Goal: Complete application form: Complete application form

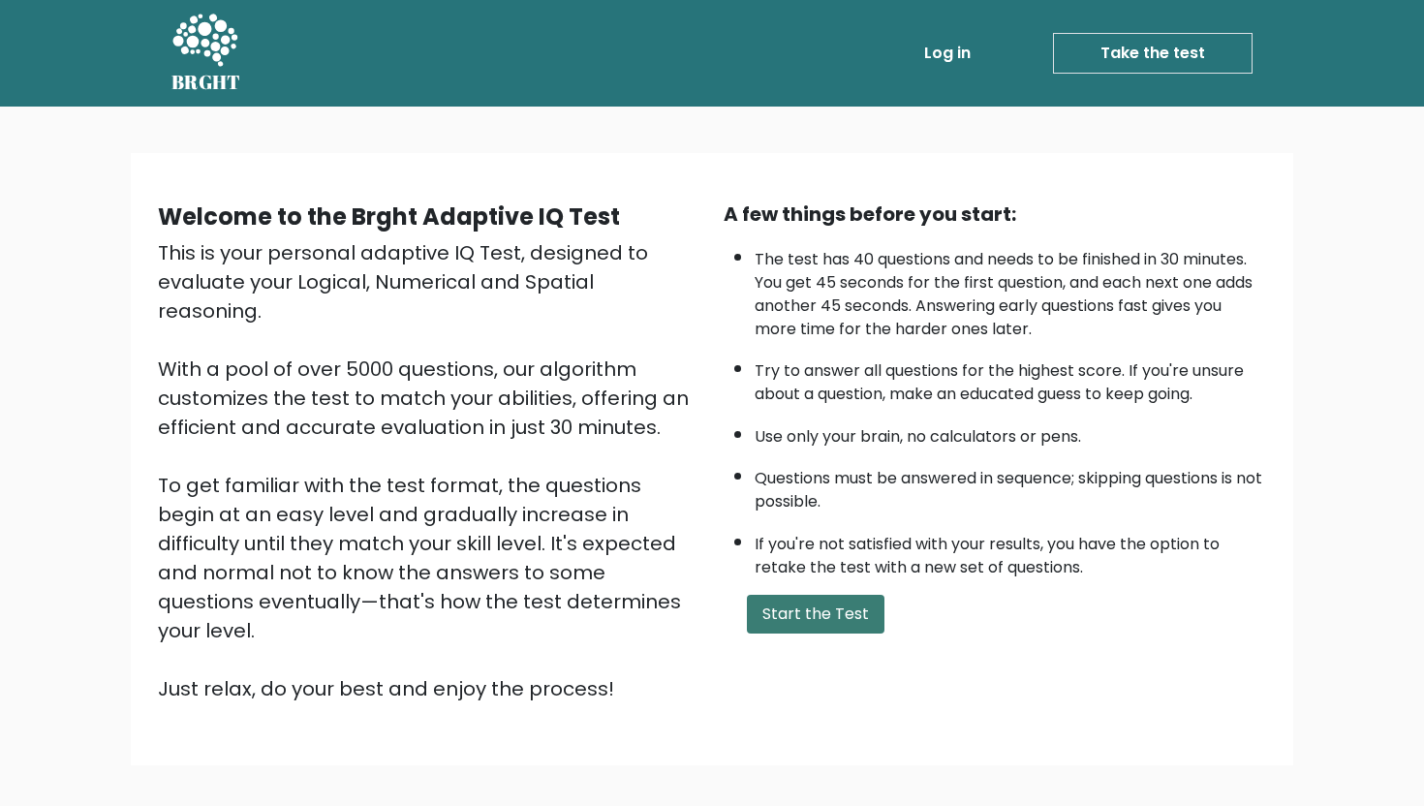
click at [786, 610] on button "Start the Test" at bounding box center [816, 614] width 138 height 39
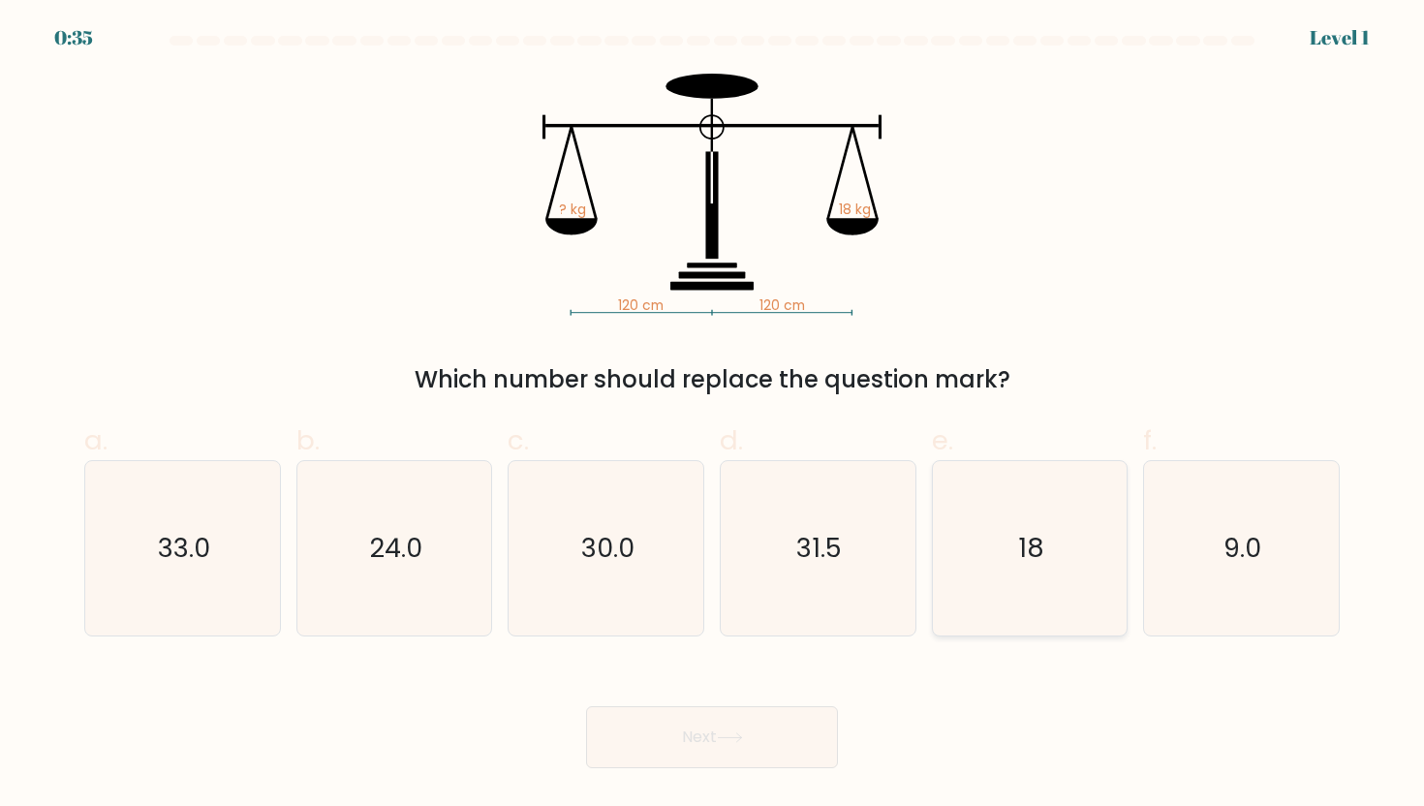
click at [1002, 515] on icon "18" at bounding box center [1029, 548] width 174 height 174
click at [713, 415] on input "e. 18" at bounding box center [712, 409] width 1 height 13
radio input "true"
click at [764, 723] on button "Next" at bounding box center [712, 737] width 252 height 62
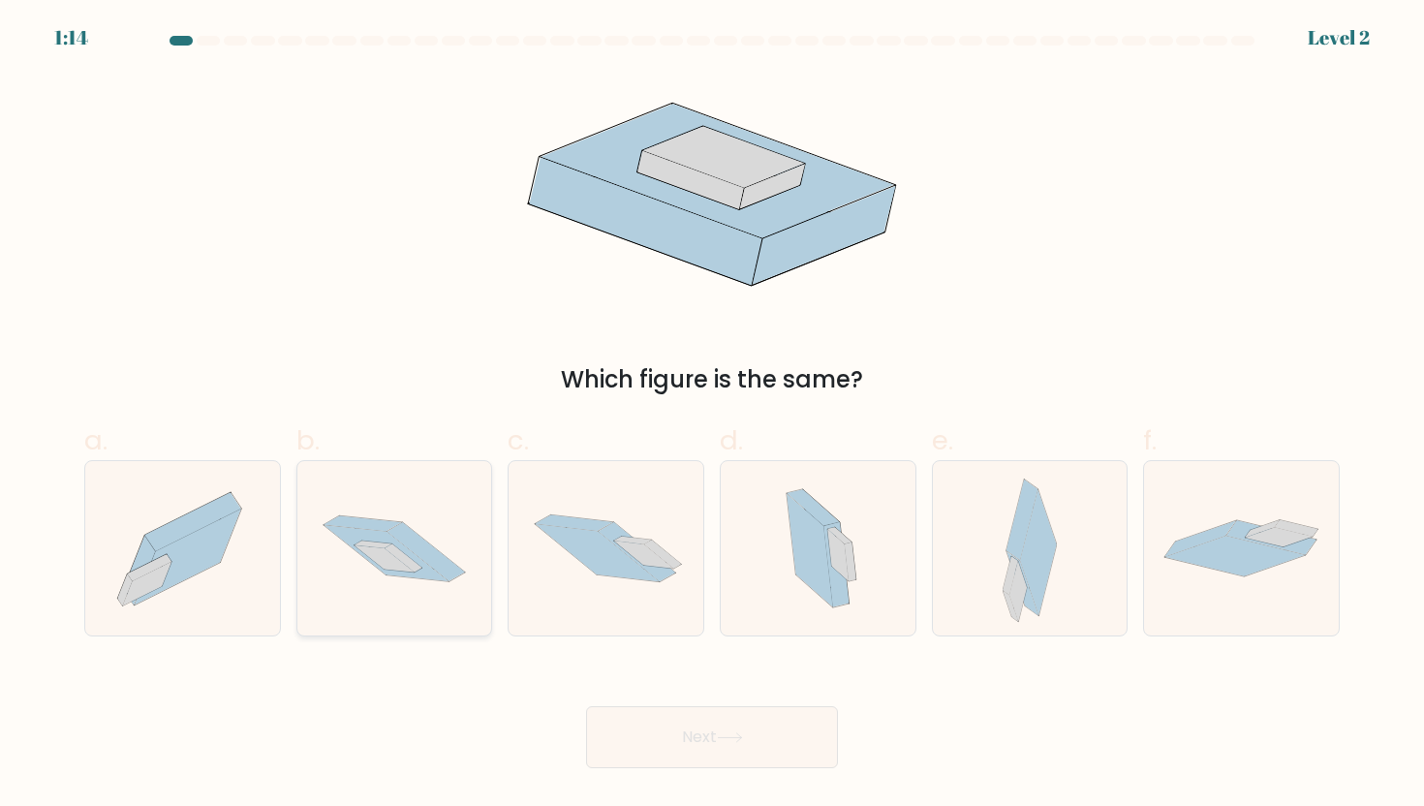
click at [370, 563] on icon at bounding box center [394, 548] width 195 height 129
click at [712, 415] on input "b." at bounding box center [712, 409] width 1 height 13
radio input "true"
click at [719, 751] on button "Next" at bounding box center [712, 737] width 252 height 62
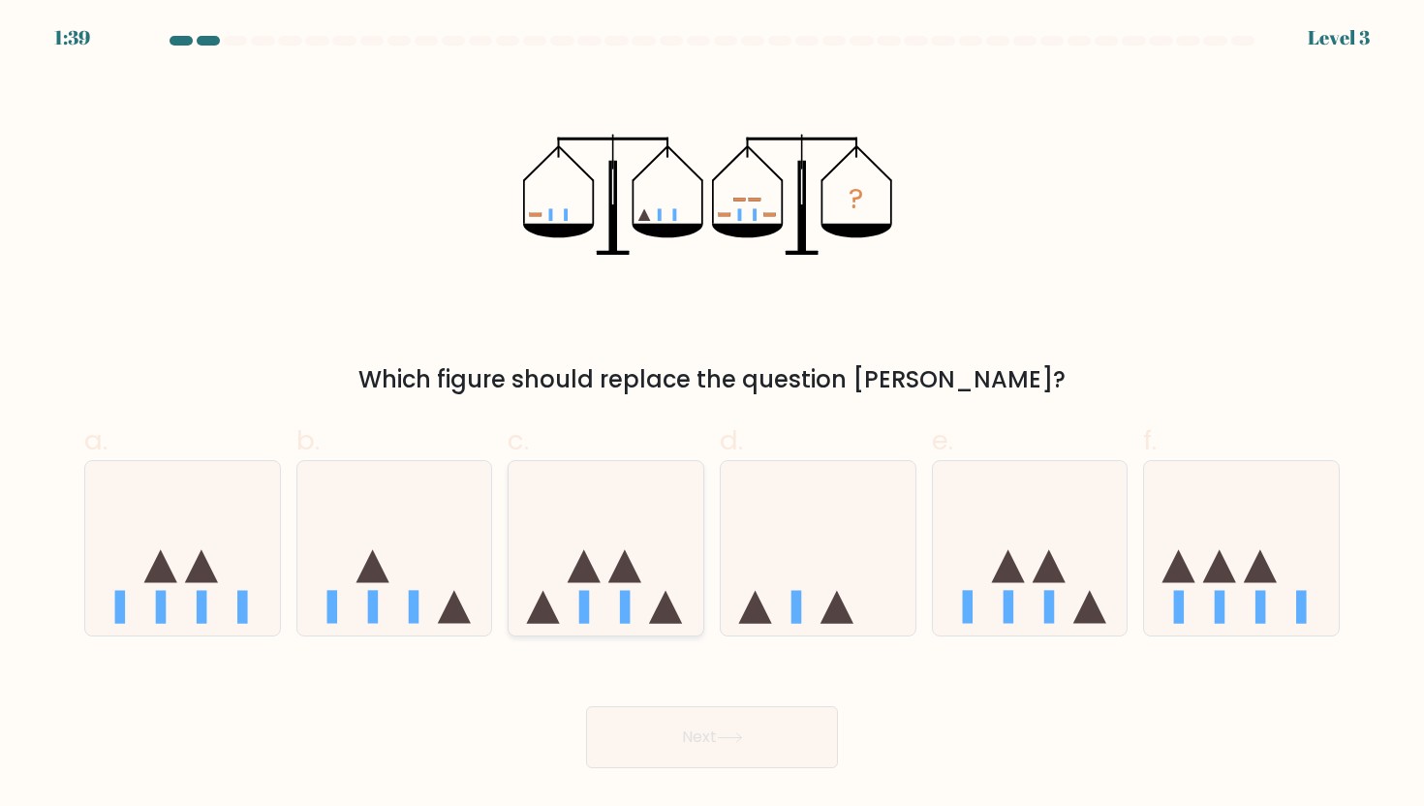
click at [600, 518] on icon at bounding box center [605, 548] width 195 height 161
click at [712, 415] on input "c." at bounding box center [712, 409] width 1 height 13
radio input "true"
click at [713, 744] on button "Next" at bounding box center [712, 737] width 252 height 62
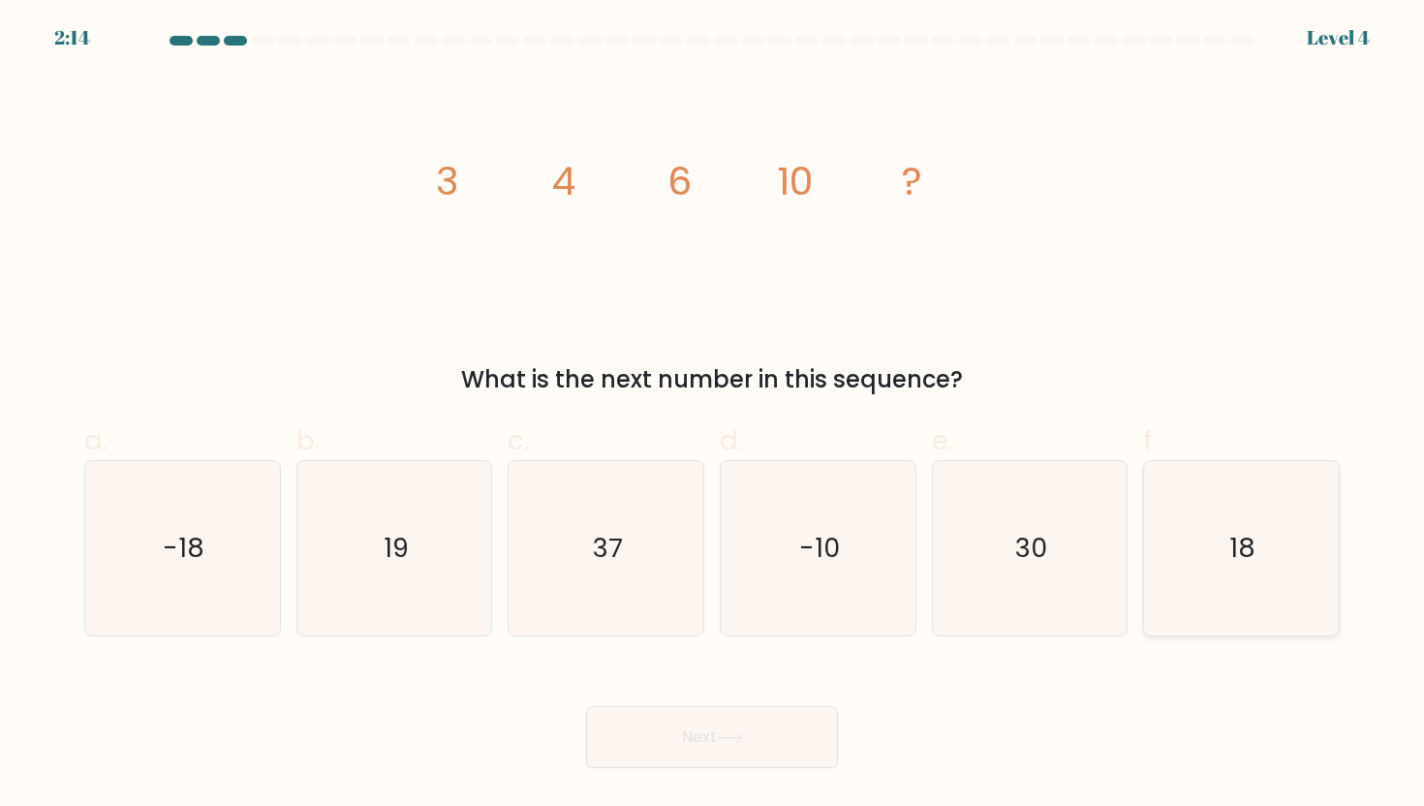
click at [1172, 534] on icon "18" at bounding box center [1240, 548] width 174 height 174
click at [713, 415] on input "f. 18" at bounding box center [712, 409] width 1 height 13
radio input "true"
click at [714, 745] on button "Next" at bounding box center [712, 737] width 252 height 62
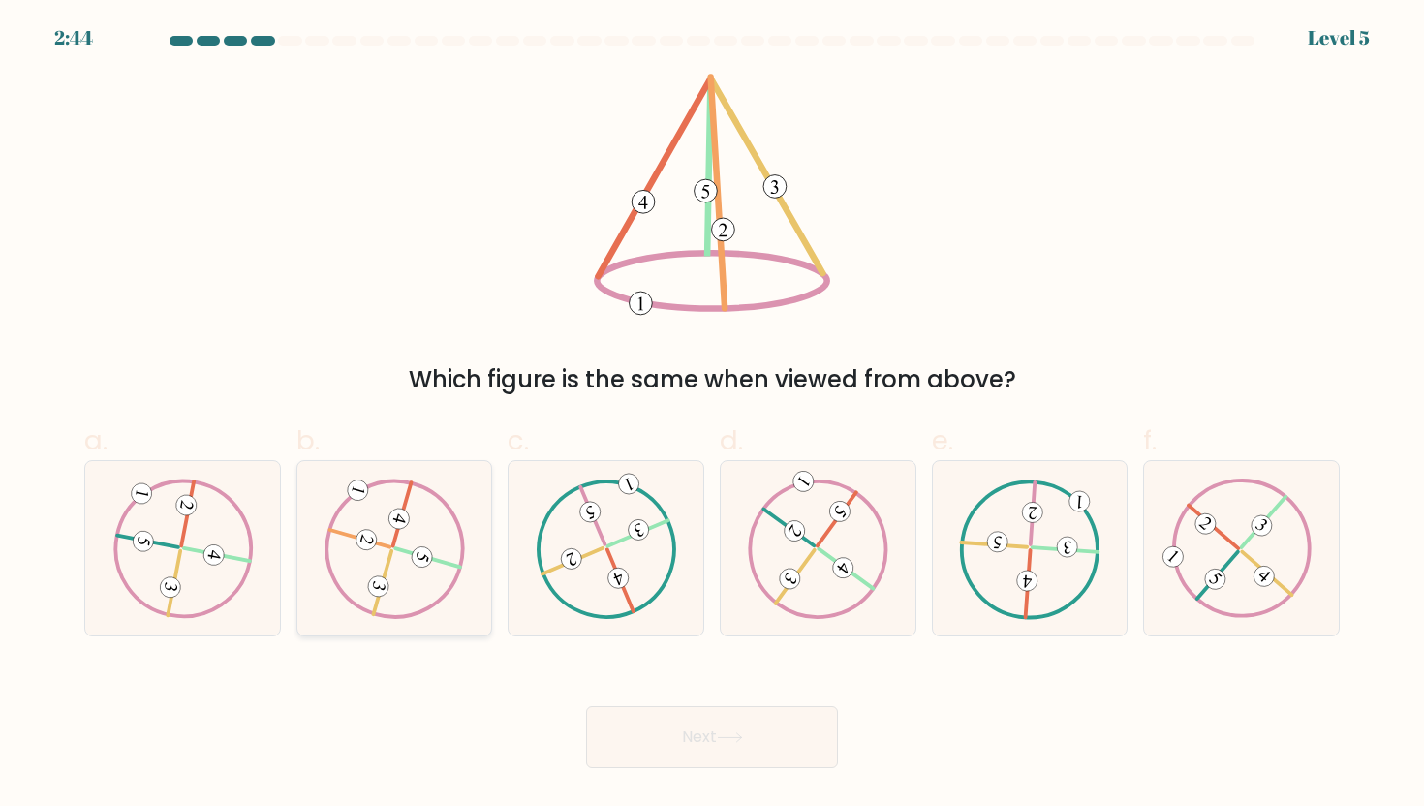
click at [415, 576] on icon at bounding box center [393, 547] width 141 height 139
click at [712, 415] on input "b." at bounding box center [712, 409] width 1 height 13
radio input "true"
click at [674, 729] on button "Next" at bounding box center [712, 737] width 252 height 62
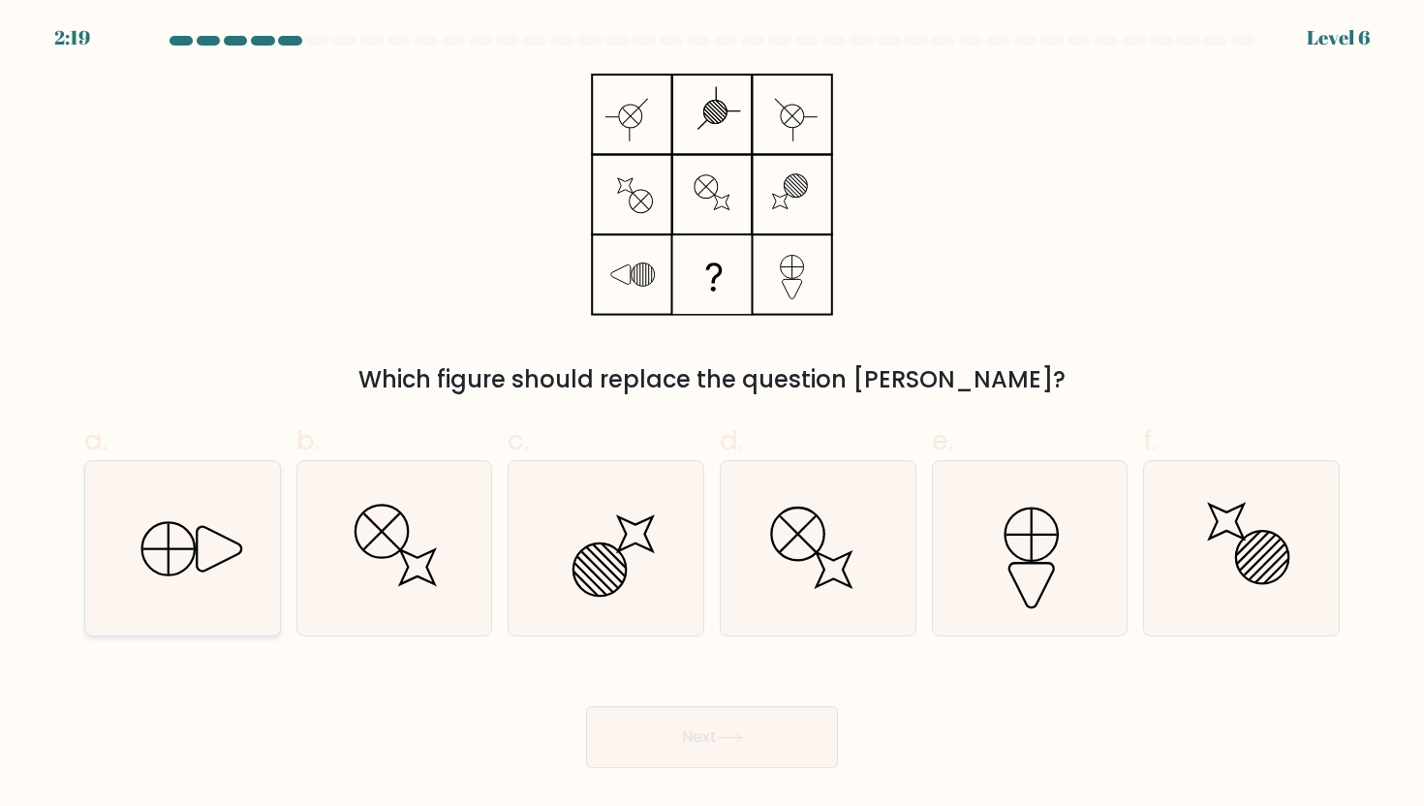
click at [204, 551] on icon at bounding box center [182, 548] width 174 height 174
click at [712, 415] on input "a." at bounding box center [712, 409] width 1 height 13
radio input "true"
click at [1061, 580] on icon at bounding box center [1029, 548] width 174 height 174
click at [713, 415] on input "e." at bounding box center [712, 409] width 1 height 13
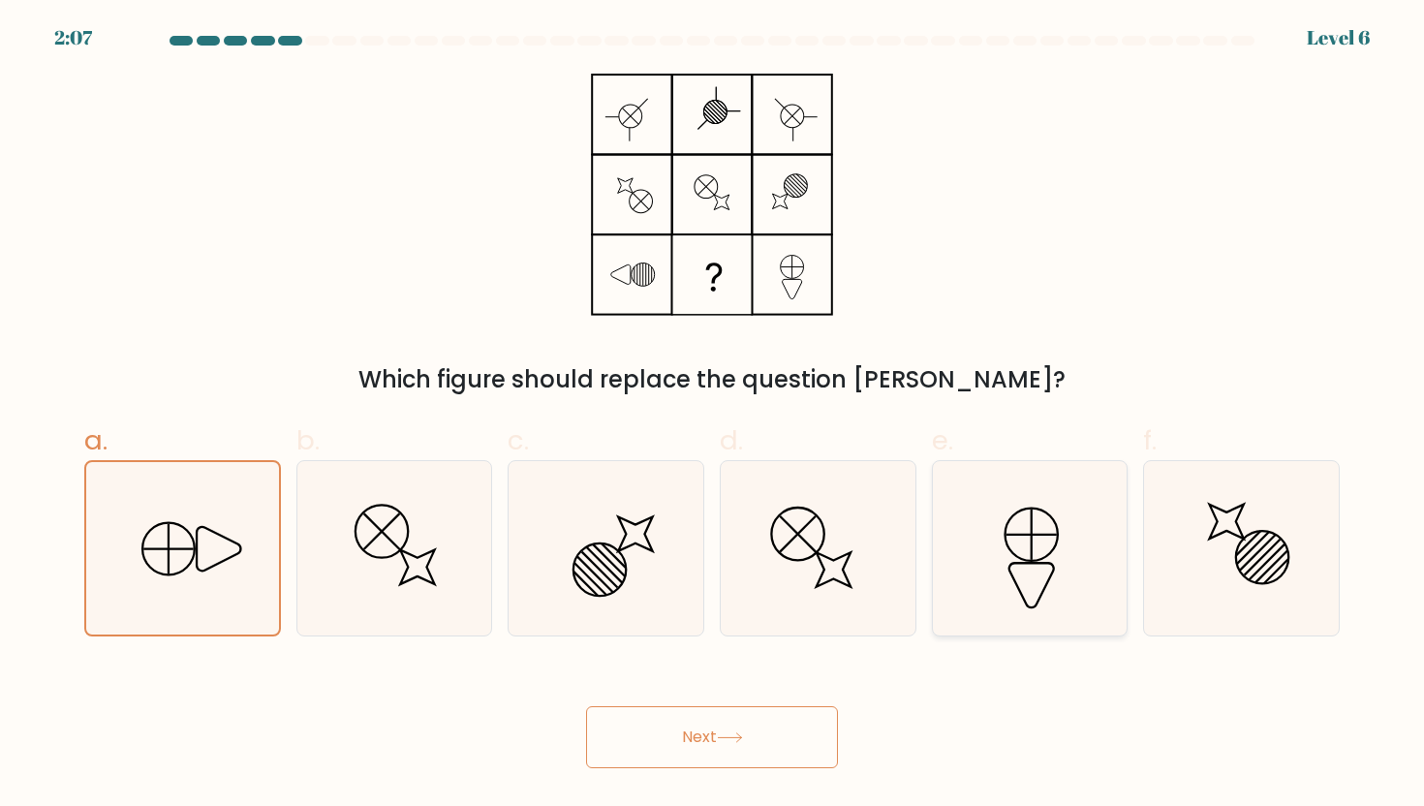
radio input "true"
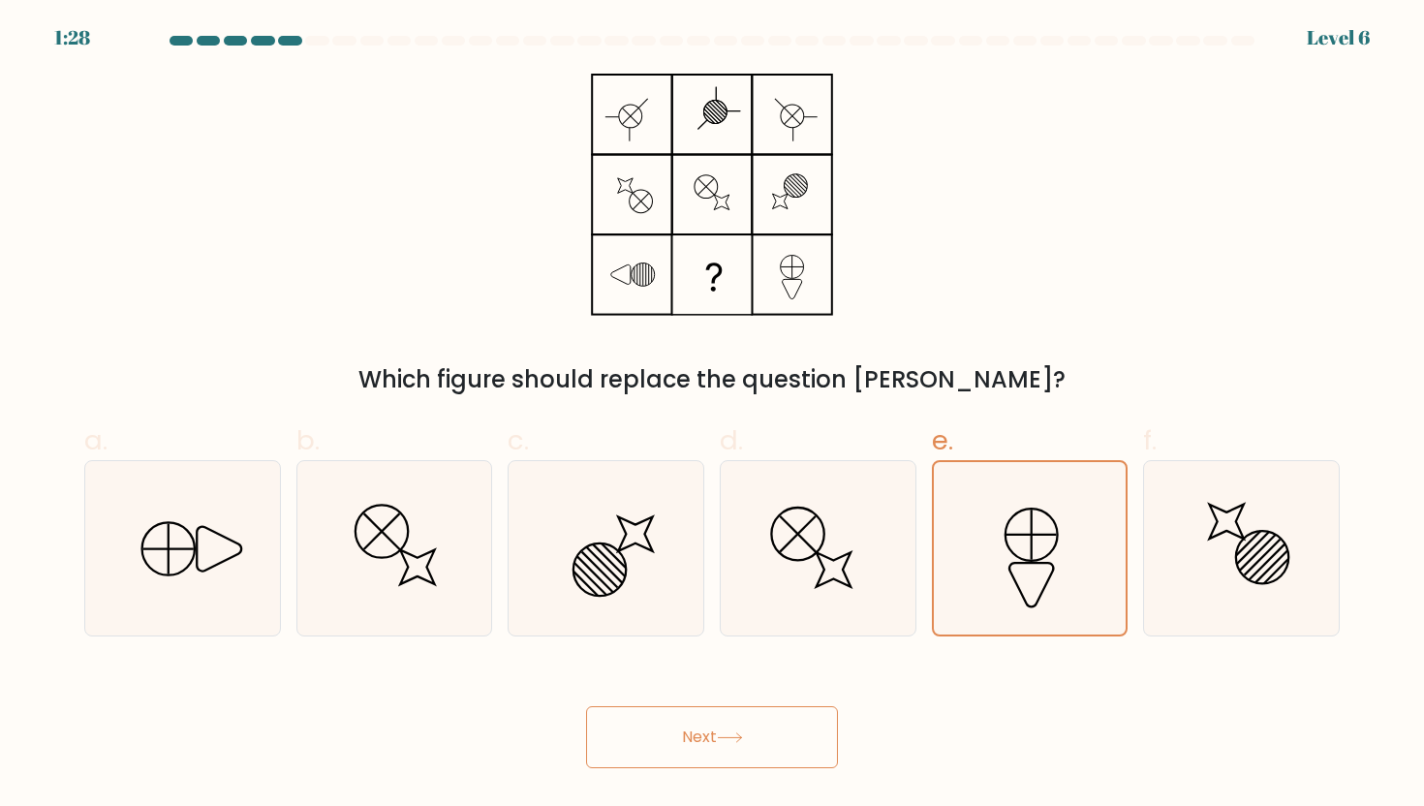
click at [691, 711] on button "Next" at bounding box center [712, 737] width 252 height 62
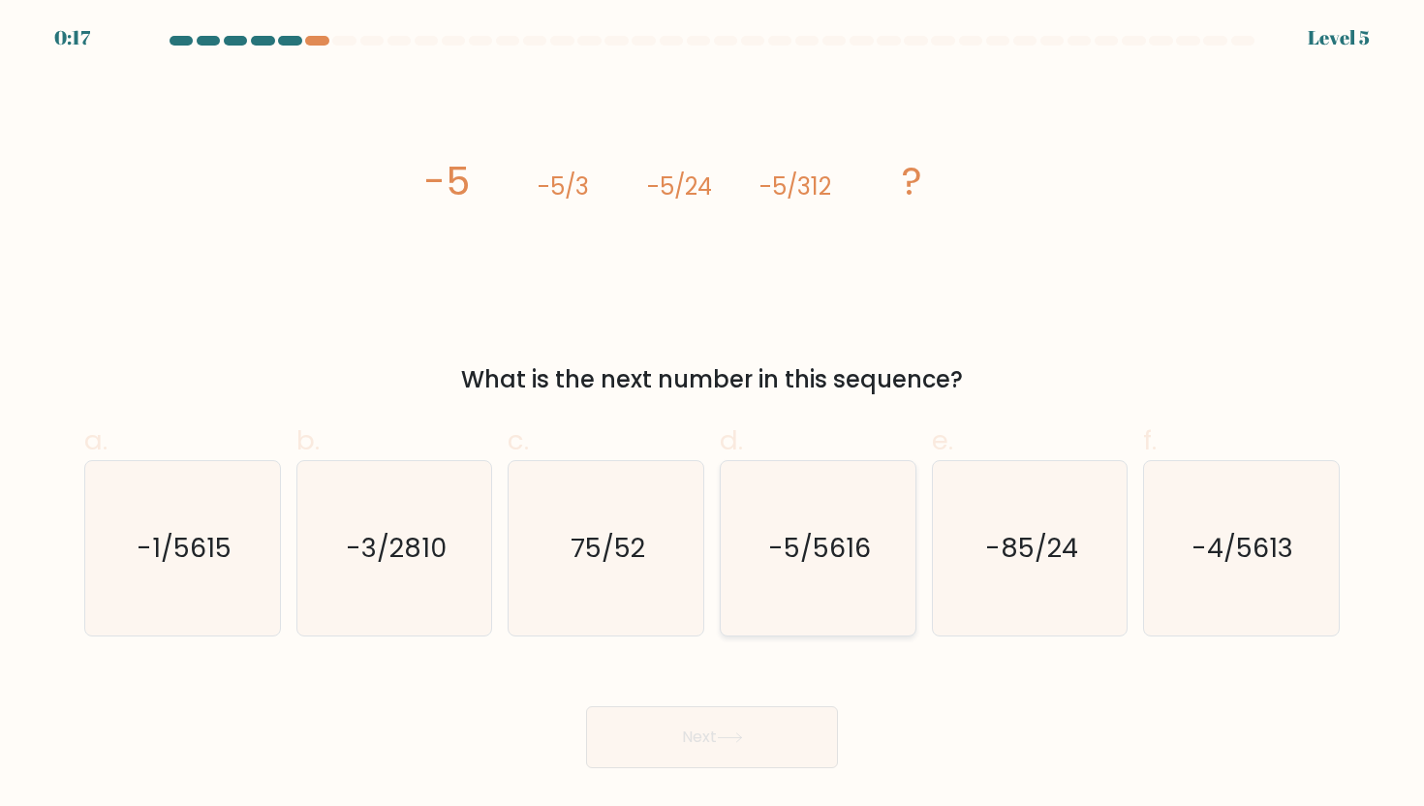
click at [818, 572] on icon "-5/5616" at bounding box center [817, 548] width 174 height 174
click at [713, 415] on input "d. -5/5616" at bounding box center [712, 409] width 1 height 13
radio input "true"
click at [686, 726] on button "Next" at bounding box center [712, 737] width 252 height 62
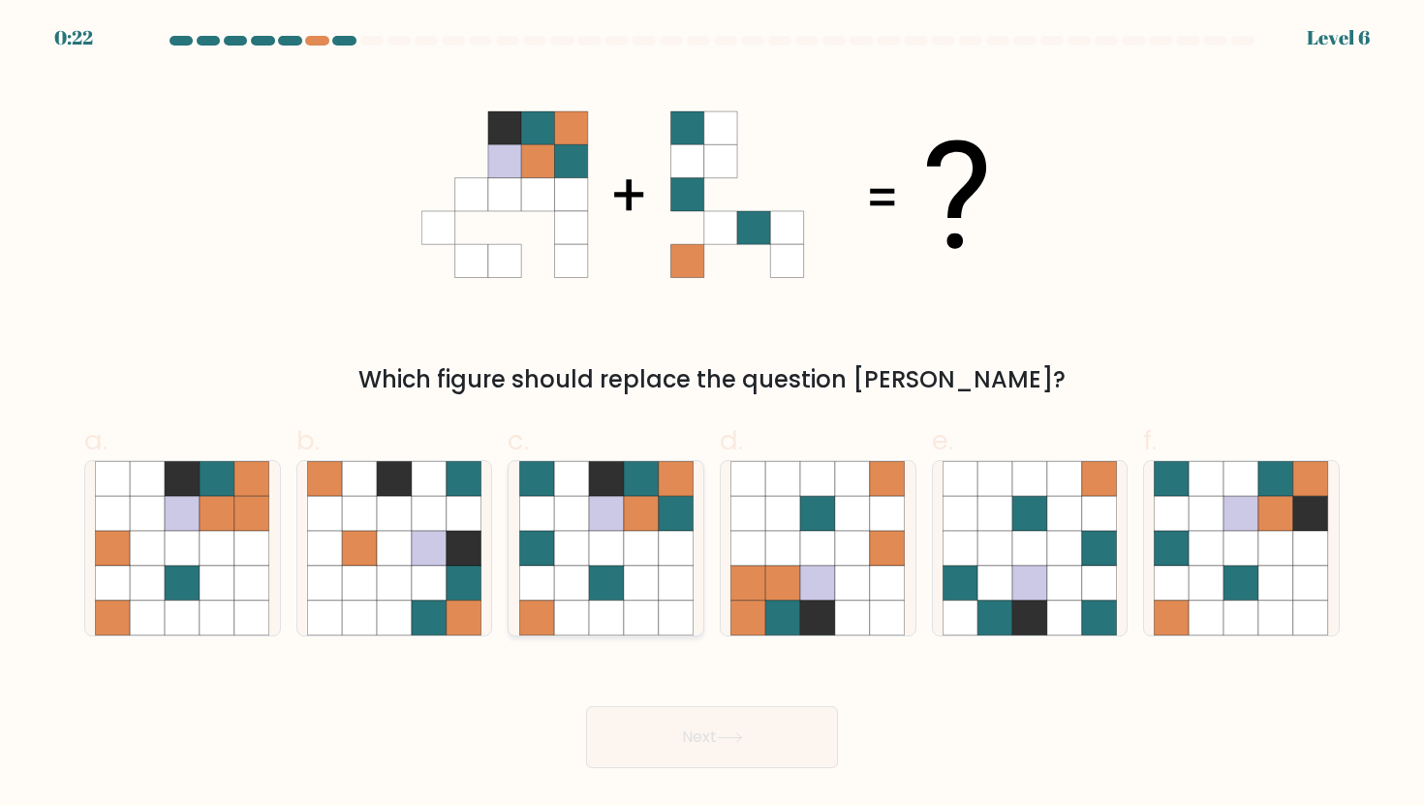
click at [586, 531] on icon at bounding box center [571, 548] width 35 height 35
click at [712, 415] on input "c." at bounding box center [712, 409] width 1 height 13
radio input "true"
click at [636, 723] on button "Next" at bounding box center [712, 737] width 252 height 62
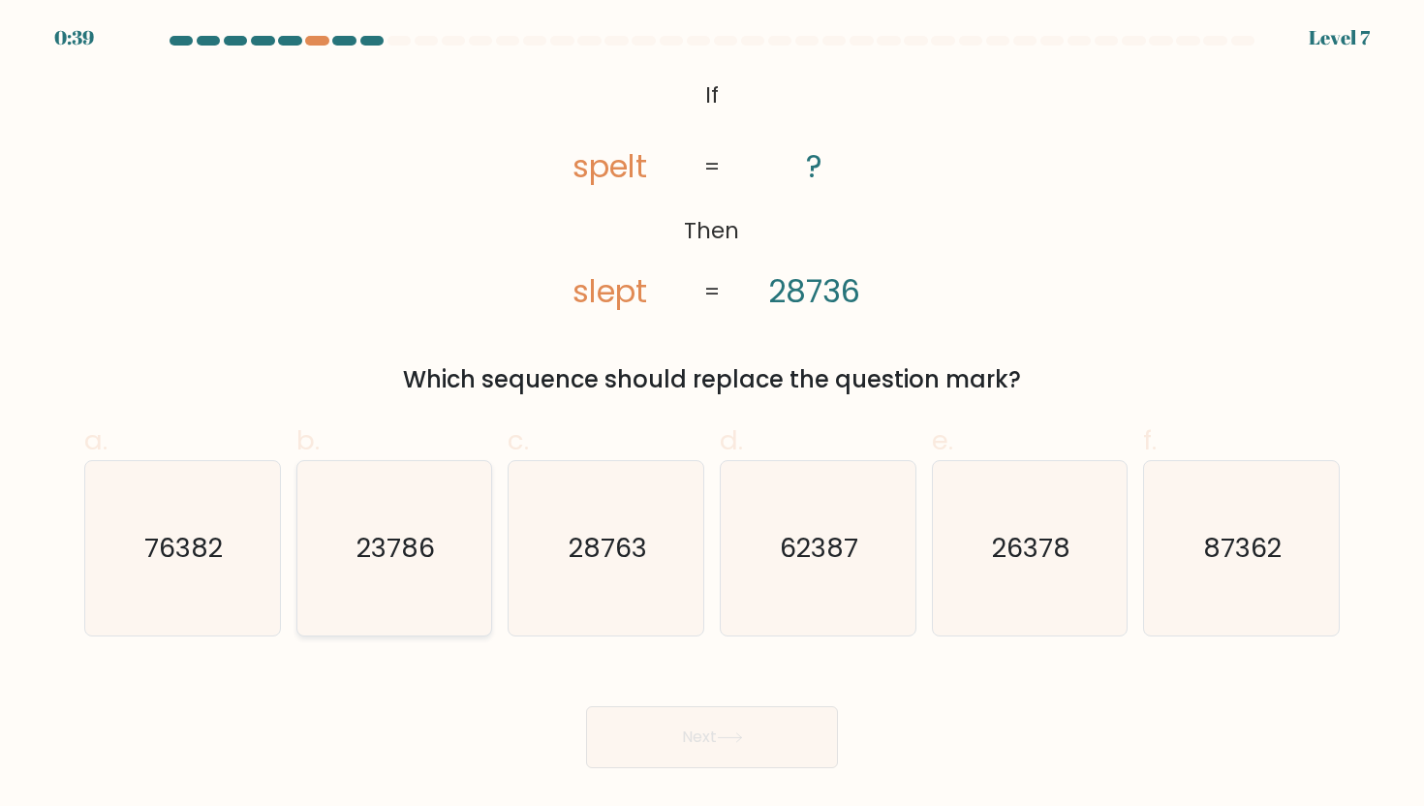
click at [396, 558] on text "23786" at bounding box center [395, 548] width 78 height 36
click at [712, 415] on input "b. 23786" at bounding box center [712, 409] width 1 height 13
radio input "true"
click at [638, 741] on button "Next" at bounding box center [712, 737] width 252 height 62
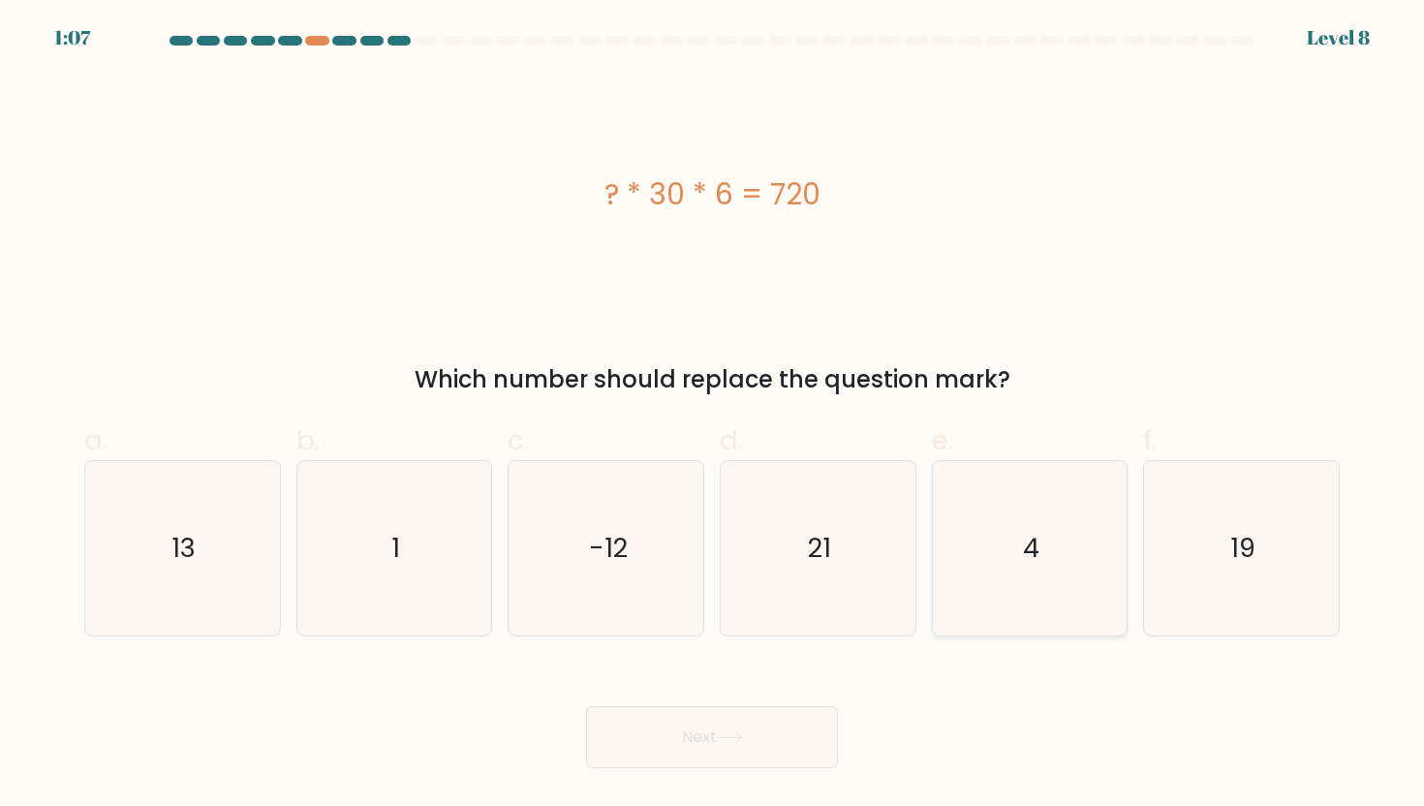
click at [1082, 573] on icon "4" at bounding box center [1029, 548] width 174 height 174
click at [713, 415] on input "e. 4" at bounding box center [712, 409] width 1 height 13
radio input "true"
click at [715, 719] on button "Next" at bounding box center [712, 737] width 252 height 62
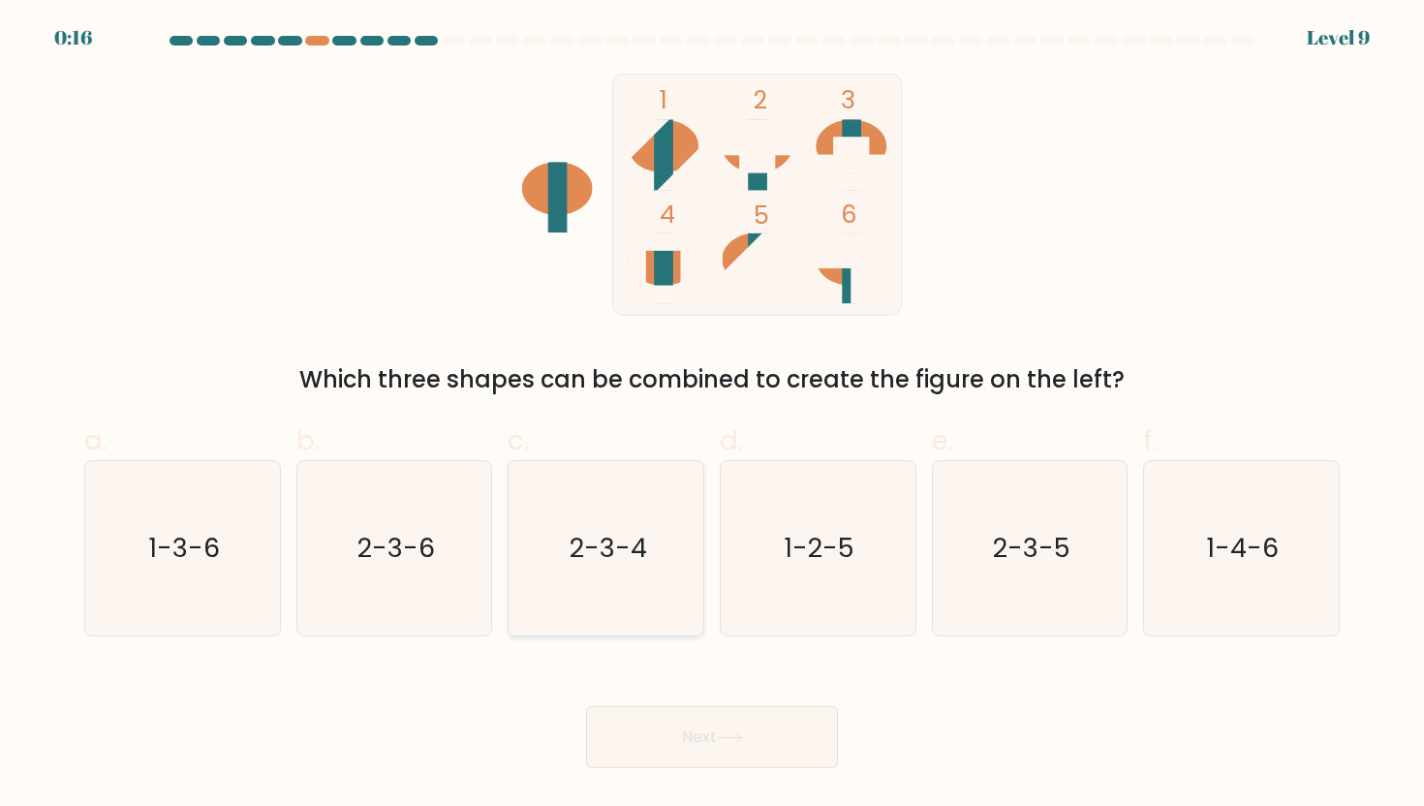
click at [611, 533] on text "2-3-4" at bounding box center [607, 548] width 77 height 36
click at [712, 415] on input "c. 2-3-4" at bounding box center [712, 409] width 1 height 13
radio input "true"
click at [678, 715] on button "Next" at bounding box center [712, 737] width 252 height 62
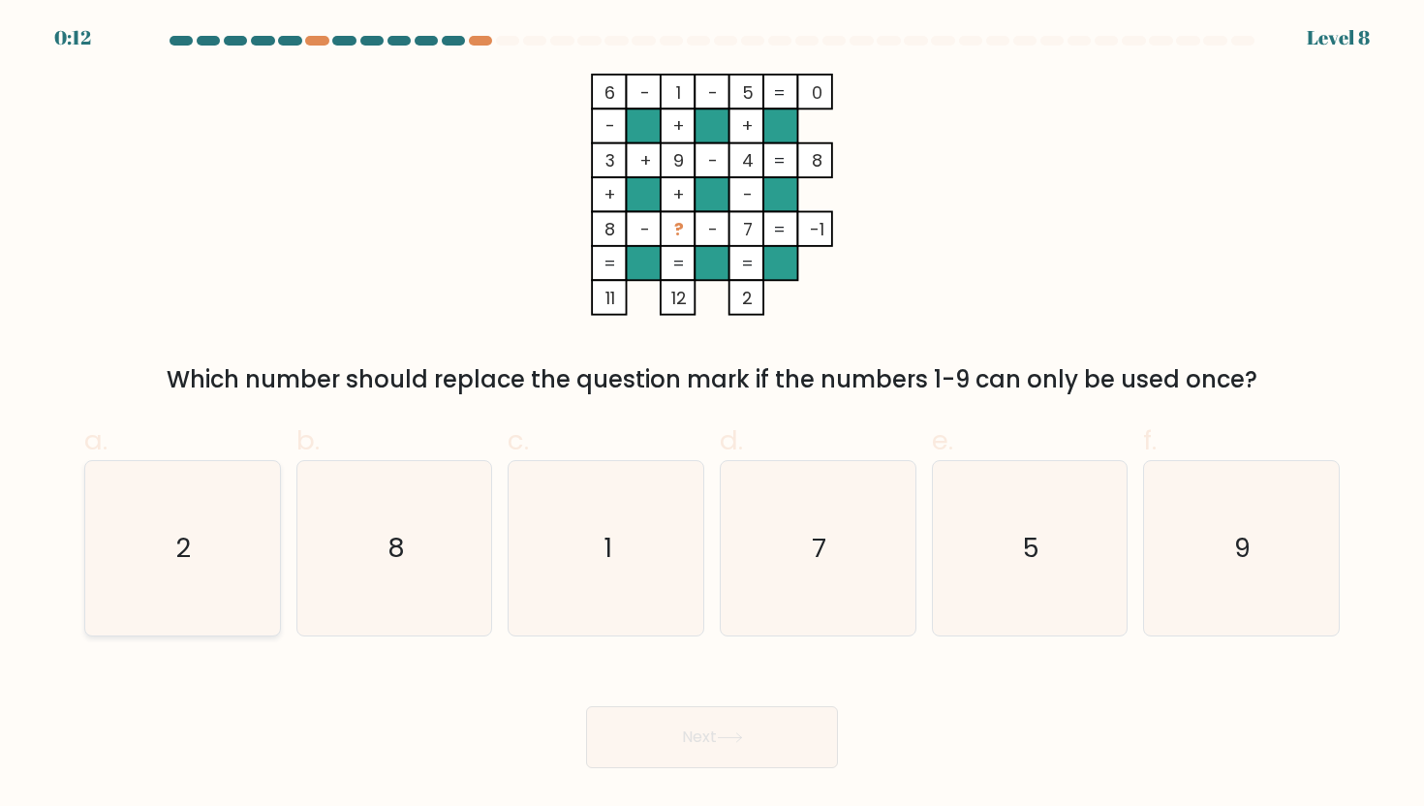
click at [175, 548] on icon "2" at bounding box center [182, 548] width 174 height 174
click at [712, 415] on input "a. 2" at bounding box center [712, 409] width 1 height 13
radio input "true"
click at [706, 743] on button "Next" at bounding box center [712, 737] width 252 height 62
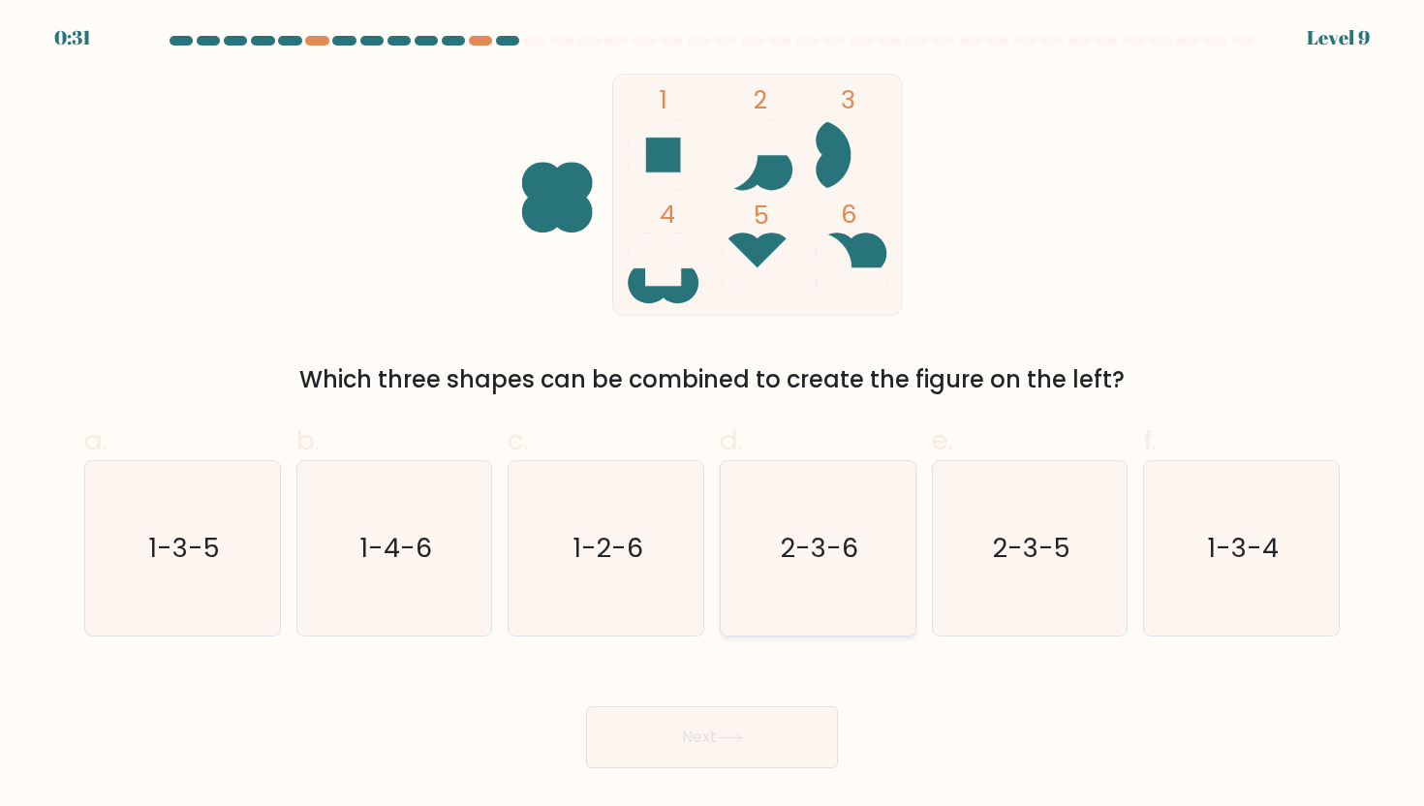
click at [811, 571] on icon "2-3-6" at bounding box center [817, 548] width 174 height 174
click at [713, 415] on input "d. 2-3-6" at bounding box center [712, 409] width 1 height 13
radio input "true"
click at [704, 743] on button "Next" at bounding box center [712, 737] width 252 height 62
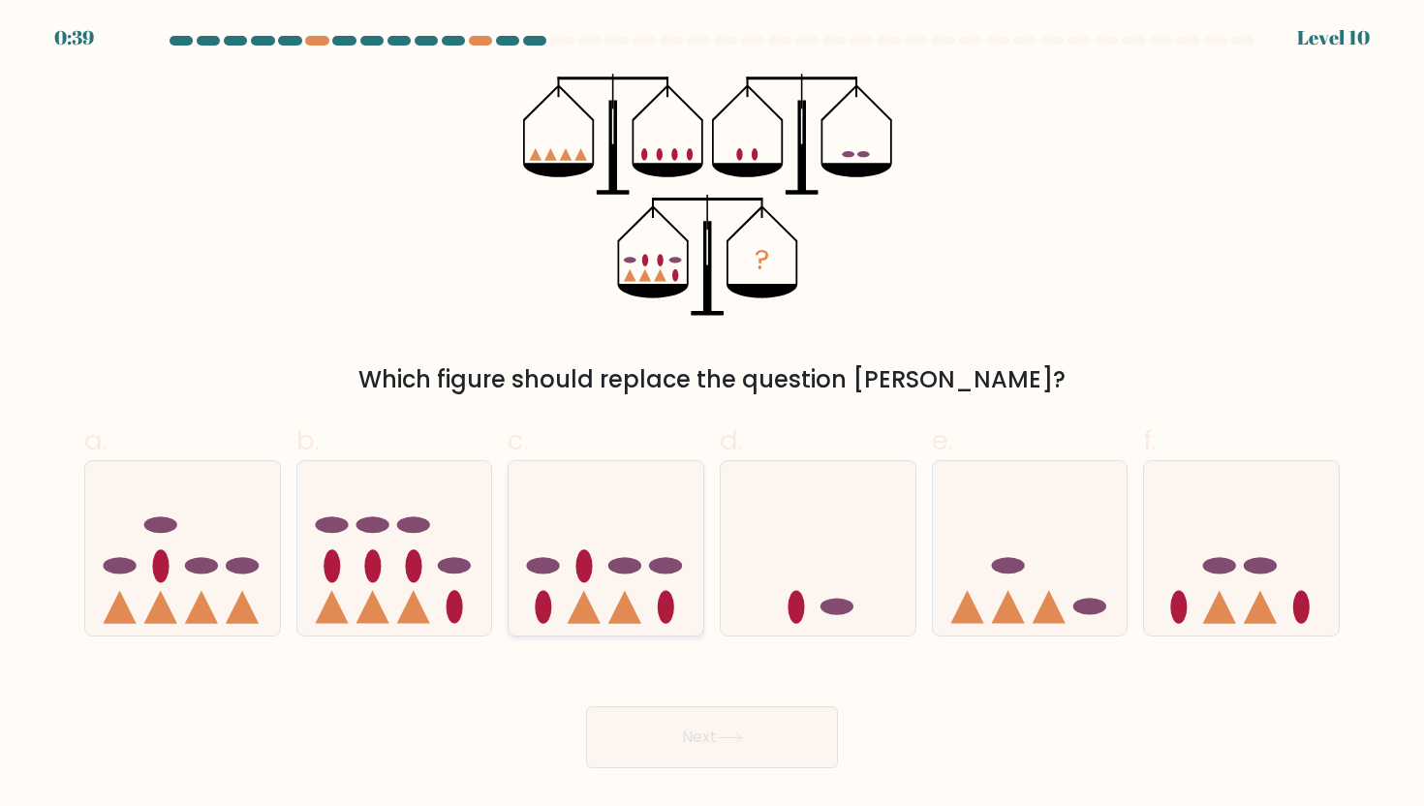
click at [605, 503] on icon at bounding box center [605, 548] width 195 height 161
click at [712, 415] on input "c." at bounding box center [712, 409] width 1 height 13
radio input "true"
click at [658, 731] on button "Next" at bounding box center [712, 737] width 252 height 62
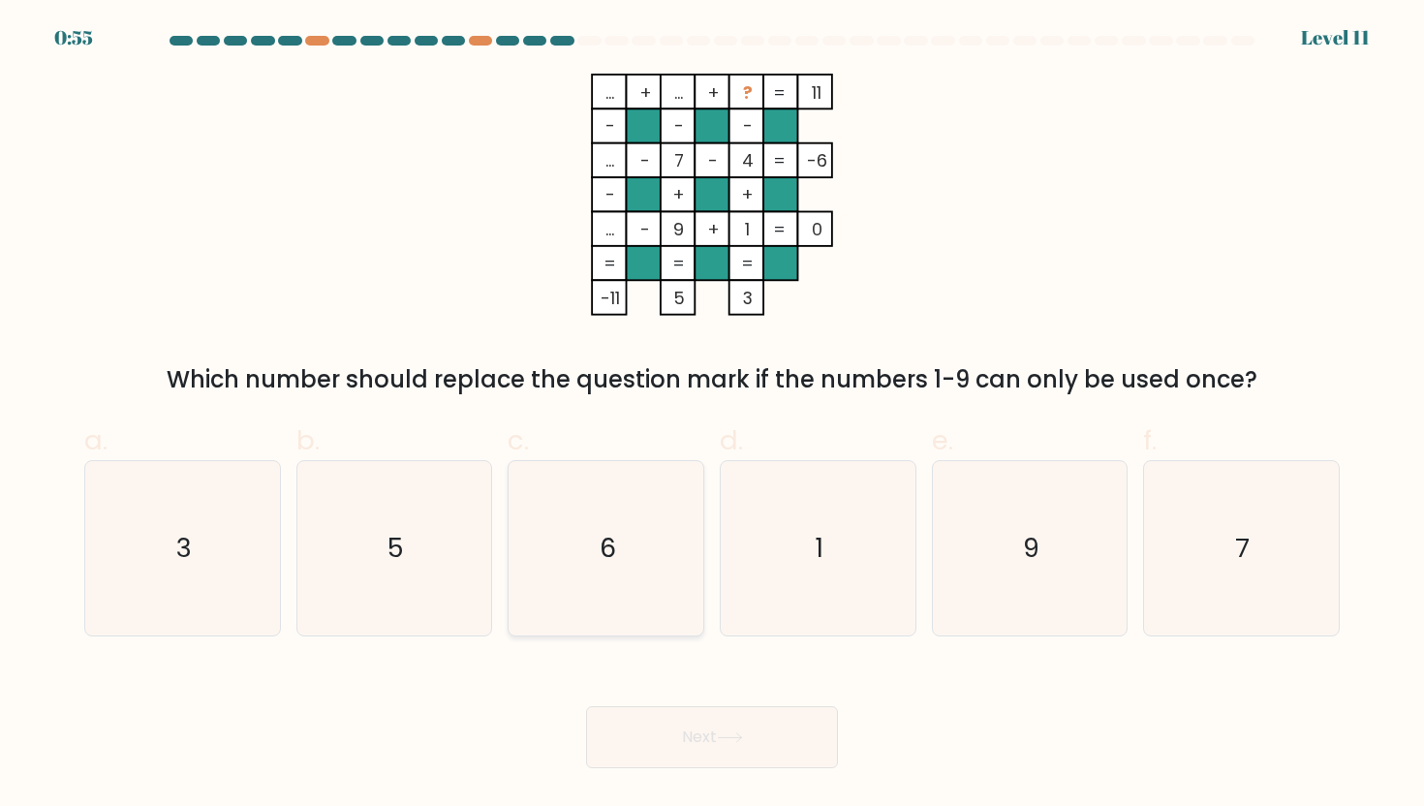
click at [633, 596] on icon "6" at bounding box center [606, 548] width 174 height 174
click at [712, 415] on input "c. 6" at bounding box center [712, 409] width 1 height 13
radio input "true"
click at [730, 737] on icon at bounding box center [729, 737] width 23 height 9
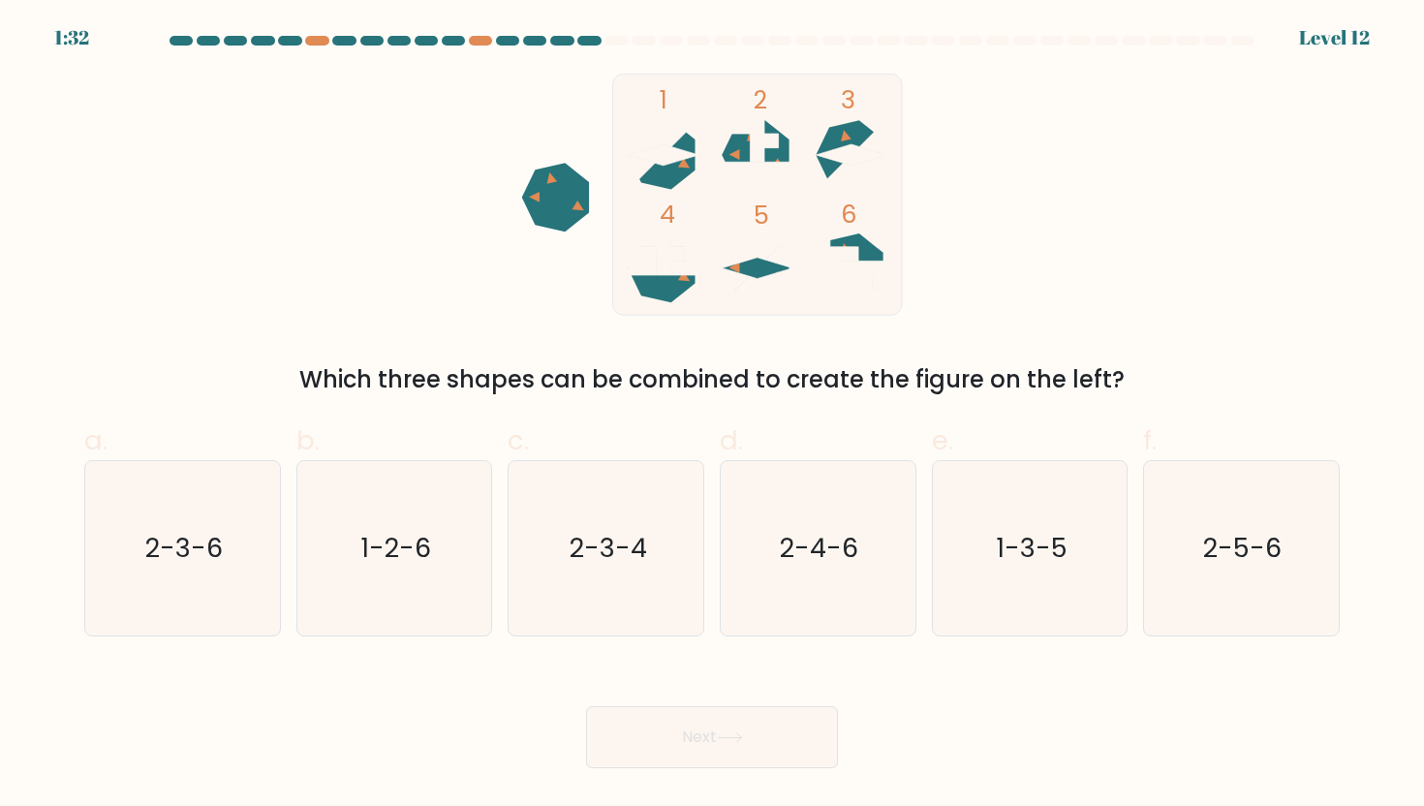
click at [636, 39] on div at bounding box center [642, 41] width 23 height 10
drag, startPoint x: 602, startPoint y: 39, endPoint x: 760, endPoint y: 39, distance: 157.9
click at [760, 39] on at bounding box center [712, 41] width 1089 height 10
click at [547, 214] on icon at bounding box center [555, 197] width 67 height 69
